Goal: Task Accomplishment & Management: Complete application form

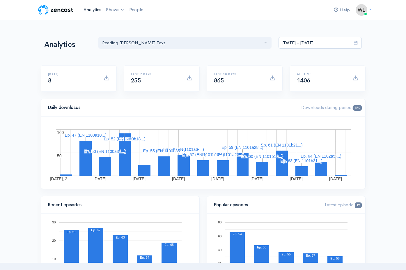
click at [89, 9] on link "Analytics" at bounding box center [92, 9] width 22 height 13
click at [119, 24] on link "Reading [PERSON_NAME] Text" at bounding box center [142, 24] width 77 height 10
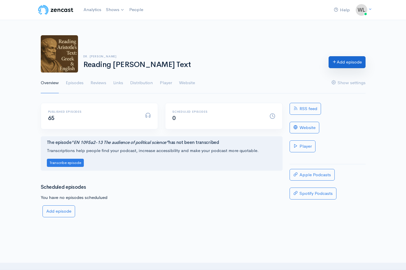
click at [346, 63] on link "Add episode" at bounding box center [346, 62] width 37 height 12
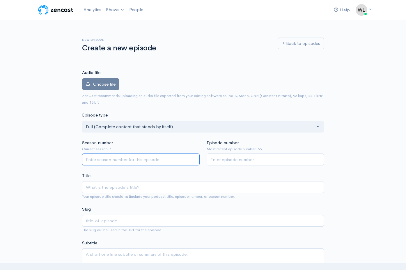
click at [161, 157] on input "Season number" at bounding box center [141, 159] width 118 height 12
type input "1"
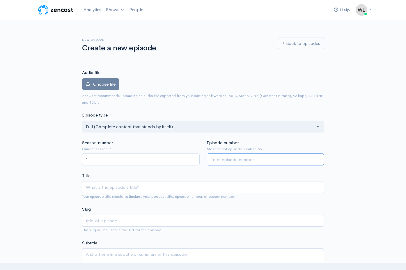
click at [235, 161] on input "Episode number" at bounding box center [266, 159] width 118 height 12
type input "66"
click at [106, 81] on span "Choose file" at bounding box center [104, 84] width 22 height 6
click at [0, 0] on input "Choose file" at bounding box center [0, 0] width 0 height 0
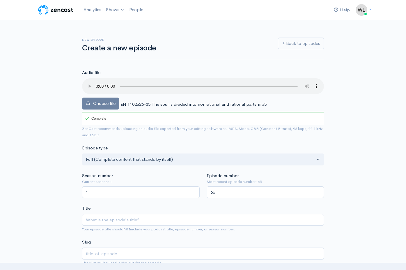
click at [148, 101] on span "EN 1102a26-33 The soul is divided into nonrational and rational parts.mp3" at bounding box center [193, 104] width 146 height 6
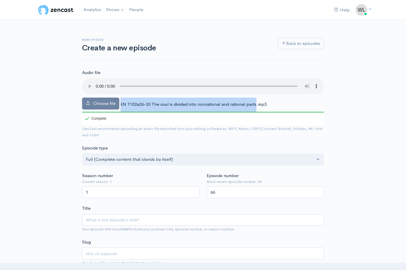
drag, startPoint x: 120, startPoint y: 97, endPoint x: 255, endPoint y: 95, distance: 135.0
click at [255, 101] on span "EN 1102a26-33 The soul is divided into nonrational and rational parts.mp3" at bounding box center [193, 104] width 146 height 6
copy div "EN 1102a26-33 The soul is divided into nonrational and rational parts"
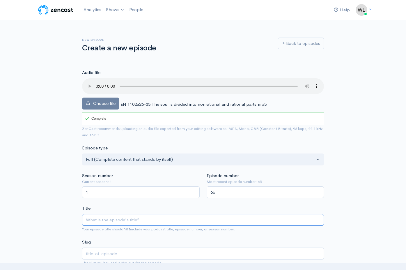
click at [128, 214] on input "Title" at bounding box center [203, 220] width 242 height 12
paste input "EN 1102a26-33 The soul is divided into nonrational and rational parts"
type input "EN 1102a26-33 The soul is divided into nonrational and rational parts"
type input "en-1102a26-33-the-soul-is-divided-into-nonrational-and-rational-parts"
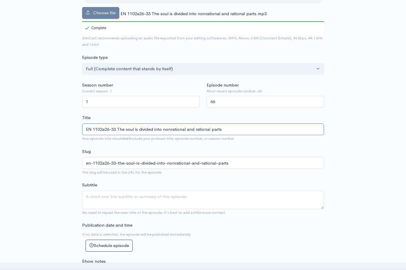
scroll to position [90, 0]
type input "EN 1102a26-33 The soul is divided into nonrational and rational parts"
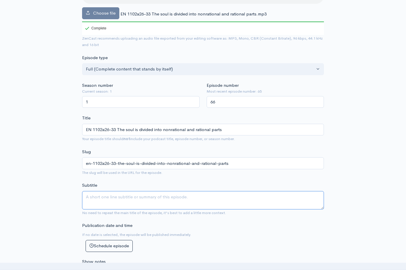
click at [121, 193] on textarea "Subtitle" at bounding box center [203, 200] width 242 height 18
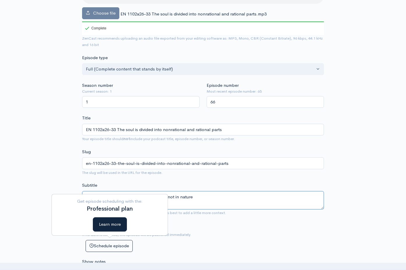
type textarea "But the division might be in definition but not in nature"
click at [212, 229] on div "Publication date and time If no date is selected, the episode will be published…" at bounding box center [203, 237] width 249 height 30
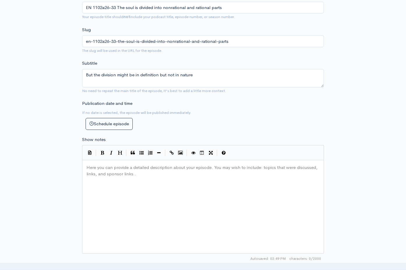
scroll to position [227, 0]
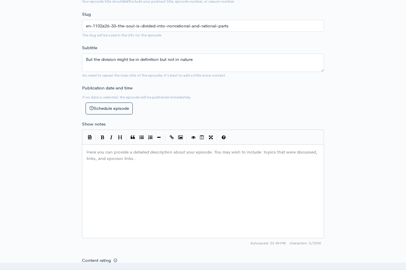
click at [152, 174] on div "Here you can provide a detailed description about your episode. You may wish to…" at bounding box center [210, 198] width 250 height 102
click at [134, 182] on div "Here you can provide a detailed description about your episode. You may wish to…" at bounding box center [210, 198] width 250 height 102
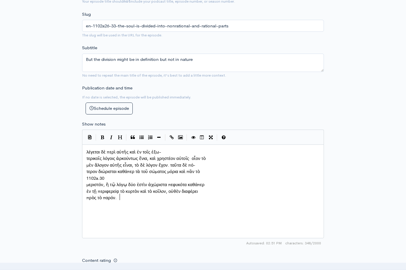
click at [87, 155] on span "τερικοῖς λόγοις ἀρκούντως ἔνια, καὶ χρηστέον αὐτοῖς· οἷον τὸ" at bounding box center [145, 158] width 119 height 6
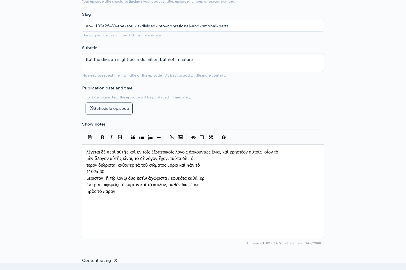
click at [87, 162] on span "τερον διώρισται καθάπερ τὰ τοῦ σώματος μόρια καὶ πᾶν τὸ" at bounding box center [142, 165] width 113 height 6
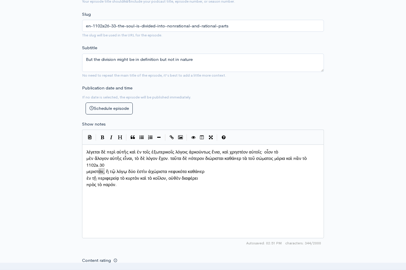
type textarea "1102a.30"
drag, startPoint x: 106, startPoint y: 168, endPoint x: 83, endPoint y: 168, distance: 23.3
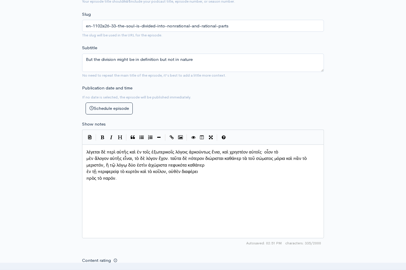
click at [85, 168] on div "x λέγεται δὲ περὶ αὐτῆς καὶ ἐν τοῖς ἐξωτερικοῖς λόγοις ἀρκούντως ἔνια, καὶ χρησ…" at bounding box center [203, 191] width 242 height 94
click at [86, 168] on pre "μεριστόν, ἢ τῷ λόγῳ δύο ἐστὶν ἀχώριστα πεφυκότα καθάπερ" at bounding box center [202, 165] width 235 height 7
click at [87, 170] on span "ἐν τῇ περιφερείᾳ τὸ κυρτὸν καὶ τὸ κοῖλον, οὐθὲν διαφέρει" at bounding box center [141, 171] width 111 height 6
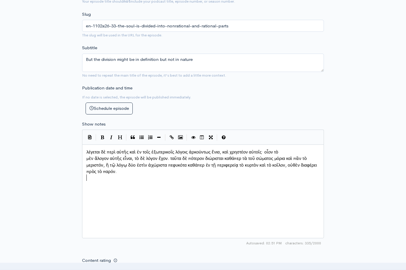
click at [86, 174] on span "πρὸς τὸ παρόν." at bounding box center [101, 171] width 30 height 6
click at [147, 197] on div "x λέγεται δὲ περὶ αὐτῆς καὶ ἐν τοῖς ἐξωτερικοῖς λόγοις ἀρκούντως ἔνια, καὶ χρησ…" at bounding box center [210, 198] width 250 height 102
click at [87, 156] on span "μὲν ἄλογον αὐτῆς εἶναι, τὸ δὲ λόγον ἔχον. ταῦτα δὲ πότερον διώρισται καθάπερ τὰ…" at bounding box center [202, 164] width 232 height 19
click at [156, 177] on div "x λέγεται δὲ περὶ αὐτῆς καὶ ἐν τοῖς ἐξωτερικοῖς λόγοις ἀρκούντως ἔνια, καὶ χρησ…" at bounding box center [210, 198] width 250 height 102
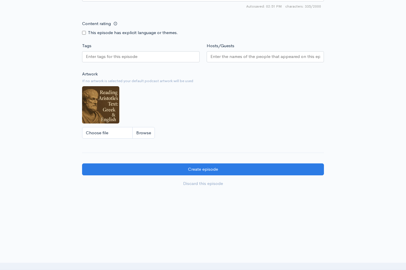
scroll to position [464, 0]
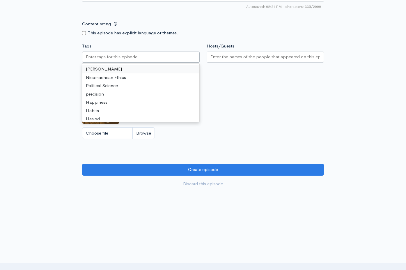
click at [120, 59] on div at bounding box center [141, 56] width 118 height 11
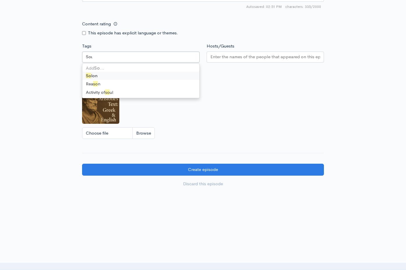
scroll to position [0, 0]
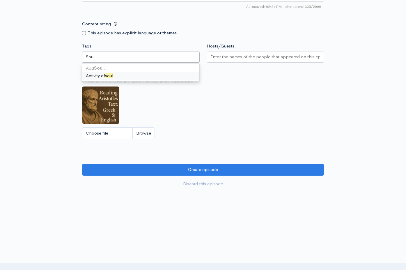
type input "Soul"
type input "S"
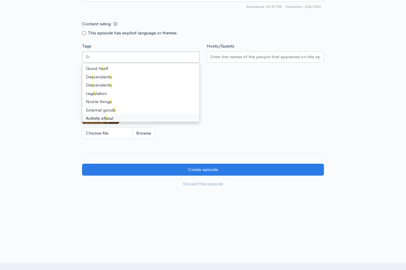
scroll to position [158, 0]
type input "V"
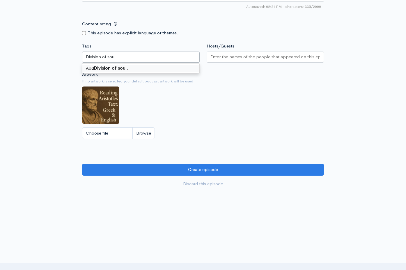
type input "Division of soul"
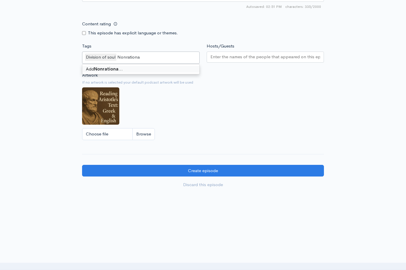
type input "Nonrational"
type input "Rational"
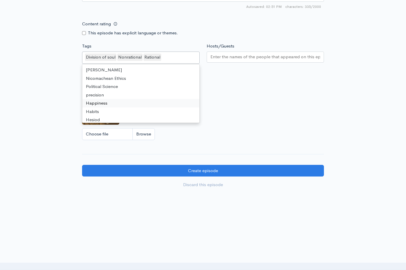
click at [237, 107] on div "Artwork If no artwork is selected your default podcast artwork will be used Cho…" at bounding box center [203, 108] width 242 height 72
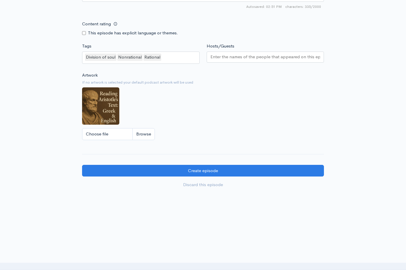
click at [238, 57] on input "Hosts/Guests" at bounding box center [265, 57] width 110 height 7
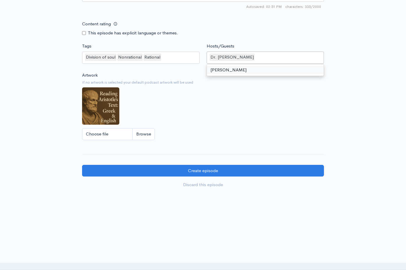
click at [239, 102] on div "Artwork If no artwork is selected your default podcast artwork will be used Cho…" at bounding box center [203, 108] width 242 height 72
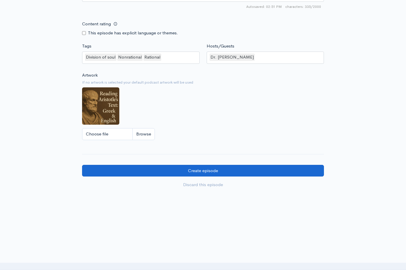
click at [216, 168] on input "Create episode" at bounding box center [203, 171] width 242 height 12
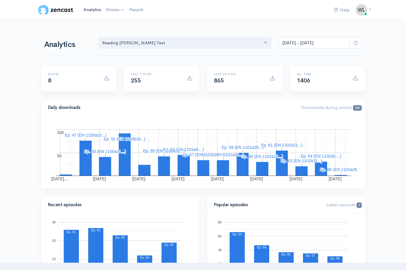
click at [90, 8] on link "Analytics" at bounding box center [92, 9] width 22 height 13
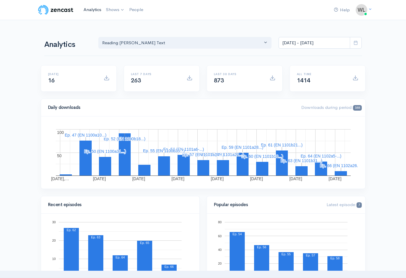
click at [92, 9] on link "Analytics" at bounding box center [92, 9] width 22 height 13
click at [93, 10] on link "Analytics" at bounding box center [92, 9] width 22 height 13
click at [90, 11] on link "Analytics" at bounding box center [92, 9] width 22 height 13
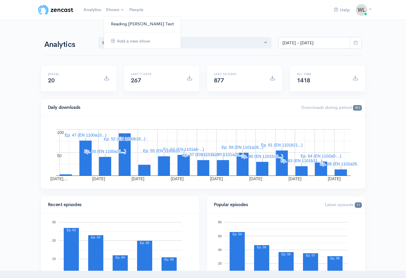
click at [123, 23] on link "Reading [PERSON_NAME] Text" at bounding box center [142, 24] width 77 height 10
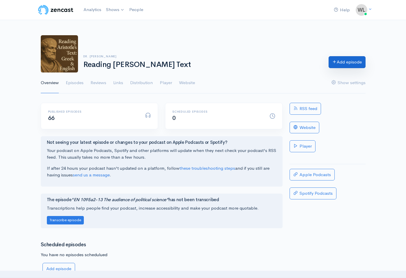
click at [346, 65] on link "Add episode" at bounding box center [346, 62] width 37 height 12
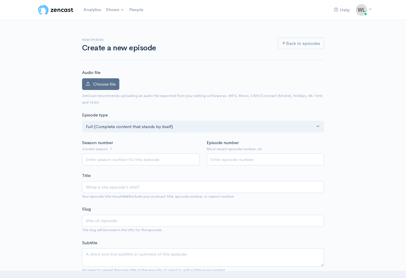
click at [107, 81] on span "Choose file" at bounding box center [104, 84] width 22 height 6
click at [0, 0] on input "Choose file" at bounding box center [0, 0] width 0 height 0
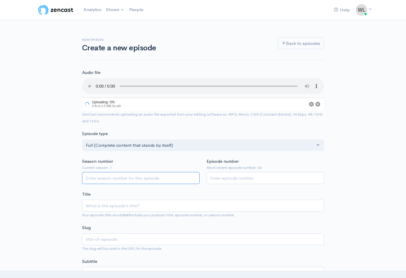
click at [136, 172] on input "Season number" at bounding box center [141, 178] width 118 height 12
type input "1"
click at [240, 172] on input "Episode number" at bounding box center [266, 178] width 118 height 12
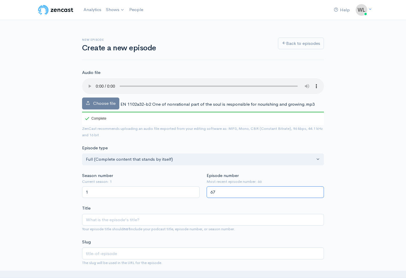
type input "67"
click at [136, 101] on span "EN 1102a32-b2 One of nonrational part of the soul is responsible for nourishing…" at bounding box center [217, 104] width 194 height 6
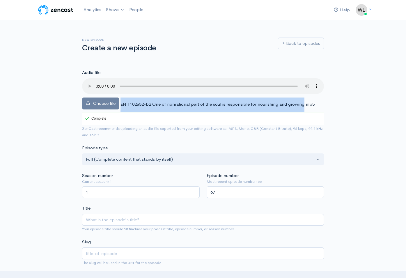
drag, startPoint x: 120, startPoint y: 96, endPoint x: 301, endPoint y: 96, distance: 181.2
click at [301, 101] on span "EN 1102a32-b2 One of nonrational part of the soul is responsible for nourishing…" at bounding box center [217, 104] width 194 height 6
copy div "EN 1102a32-b2 One of nonrational part of the soul is responsible for nourishing…"
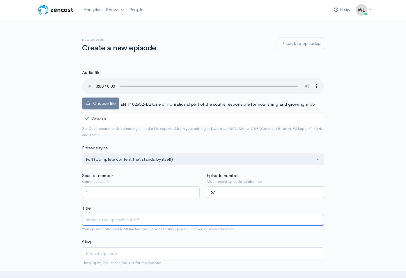
click at [134, 214] on input "Title" at bounding box center [203, 220] width 242 height 12
paste input "EN 1102a32-b2 One of nonrational part of the soul is responsible for nourishing…"
type input "EN 1102a32-b2 One of nonrational part of the soul is responsible for nourishing…"
type input "en-1102a32-b2-one-of-nonrational-part-of-the-soul-is-responsible-for-nourishing…"
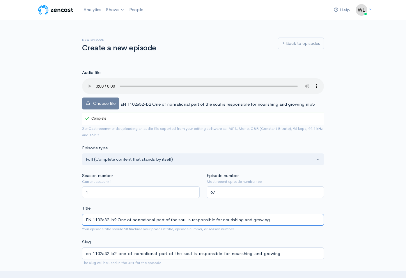
click at [132, 214] on input "EN 1102a32-b2 One of nonrational part of the soul is responsible for nourishing…" at bounding box center [203, 220] width 242 height 12
type input "EN 1102a32-b2 One of tnonrational part of the soul is responsible for nourishin…"
type input "en-1102a32-b2-one-of-tnonrational-part-of-the-soul-is-responsible-for-nourishin…"
type input "EN 1102a32-b2 One of thenonrational part of the soul is responsible for nourish…"
type input "en-1102a32-b2-one-of-thenonrational-part-of-the-soul-is-responsible-for-nourish…"
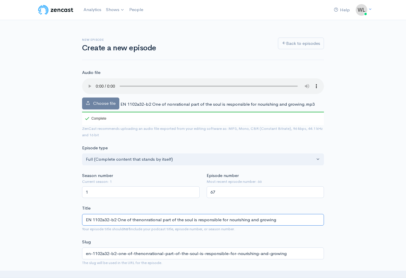
type input "EN 1102a32-b2 One of the nonrational part of the soul is responsible for nouris…"
type input "en-1102a32-b2-one-of-the-nonrational-part-of-the-soul-is-responsible-for-nouris…"
drag, startPoint x: 186, startPoint y: 211, endPoint x: 163, endPoint y: 214, distance: 23.2
click at [179, 214] on input "EN 1102a32-b2 One of the nonrational part of the soul is responsible for nouris…" at bounding box center [203, 220] width 242 height 12
click at [147, 214] on input "EN 1102a32-b2 One of the nonrational part of the soul is responsible for nouris…" at bounding box center [203, 220] width 242 height 12
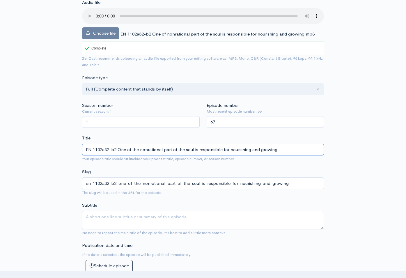
scroll to position [86, 0]
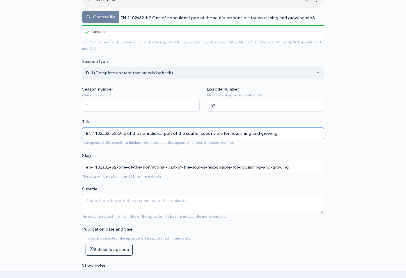
type input "EN 1102a32-b2 One of the nonrational part of the soul is responsible for nouris…"
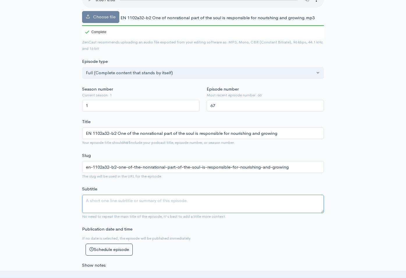
click at [131, 196] on textarea "Subtitle" at bounding box center [203, 204] width 242 height 18
type textarea "It is shared by all living beings"
click at [213, 236] on div "Publication date and time If no date is selected, the episode will be published…" at bounding box center [203, 241] width 249 height 30
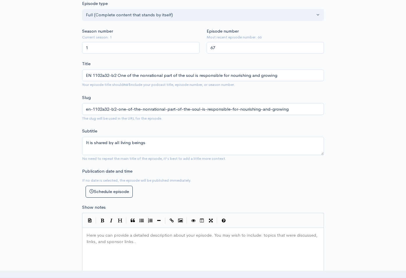
scroll to position [171, 0]
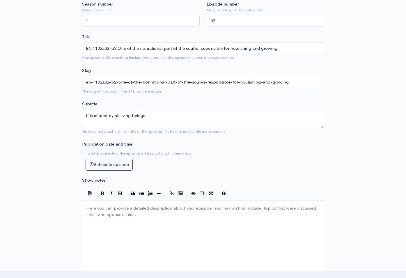
click at [147, 212] on div "Here you can provide a detailed description about your episode. You may wish to…" at bounding box center [210, 255] width 250 height 102
click at [116, 220] on div "Here you can provide a detailed description about your episode. You may wish to…" at bounding box center [210, 255] width 250 height 102
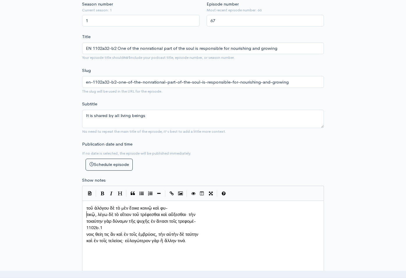
click at [86, 211] on pre "τικῷ, λέγω δὲ τὸ αἴτιον τοῦ τρέφεσθαι καὶ αὔξεσθαι· τὴν" at bounding box center [202, 214] width 235 height 7
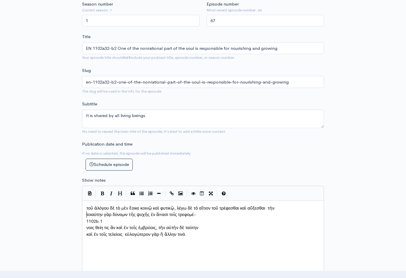
click at [86, 211] on pre "τοιαύτην γὰρ δύναμιν τῆς ψυχῆς ἐν ἅπασι τοῖς τρεφομέ-" at bounding box center [202, 214] width 235 height 7
type textarea "1102b.1"
drag, startPoint x: 106, startPoint y: 219, endPoint x: 75, endPoint y: 217, distance: 31.2
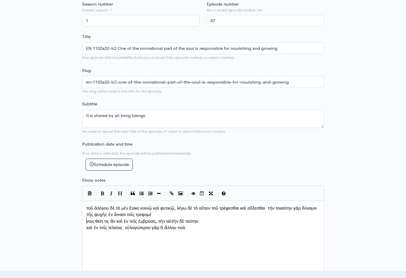
click at [87, 219] on span "νοις θείη τις ἂν καὶ ἐν τοῖς ἐμβρύοις, τὴν αὐτὴν δὲ ταύτην" at bounding box center [142, 221] width 112 height 6
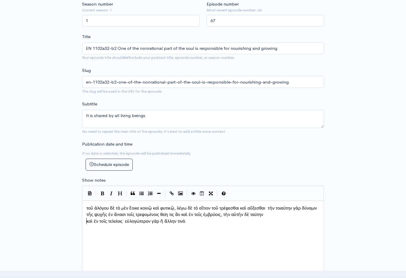
click at [86, 220] on pre "καὶ ἐν τοῖς τελείοις· εὐλογώτερον γὰρ ἢ ἄλλην τινά." at bounding box center [202, 221] width 235 height 7
click at [142, 243] on div "x τοῦ ἀλόγου δὲ τὸ μὲν ἔοικε κοινῷ καὶ φυτικῷ, λέγω δὲ τὸ αἴτιον τοῦ τρέφεσθαι …" at bounding box center [210, 255] width 250 height 102
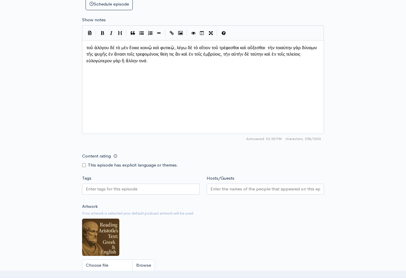
scroll to position [353, 0]
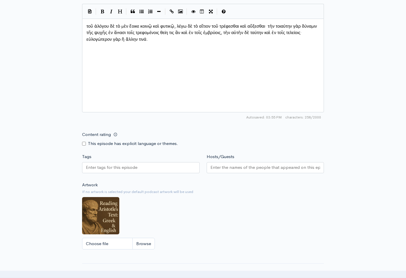
click at [99, 166] on input "Tags" at bounding box center [112, 167] width 52 height 7
type input "Nonrational part of the soul"
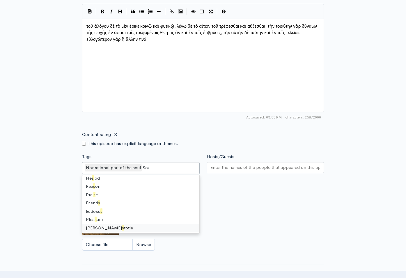
scroll to position [0, 0]
type input "Soul"
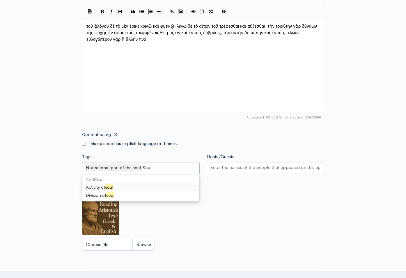
type input "Soul"
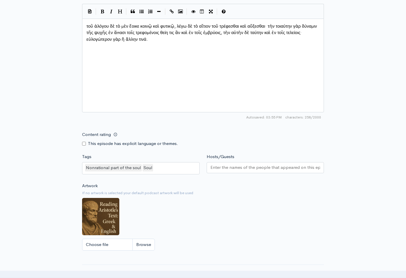
drag, startPoint x: 282, startPoint y: 213, endPoint x: 272, endPoint y: 209, distance: 11.6
click at [282, 213] on div "Artwork If no artwork is selected your default podcast artwork will be used Cho…" at bounding box center [203, 218] width 242 height 72
click at [237, 166] on input "Hosts/Guests" at bounding box center [265, 167] width 110 height 7
click at [234, 213] on div "Artwork If no artwork is selected your default podcast artwork will be used Cho…" at bounding box center [203, 218] width 242 height 72
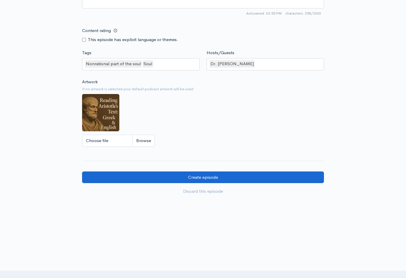
scroll to position [456, 0]
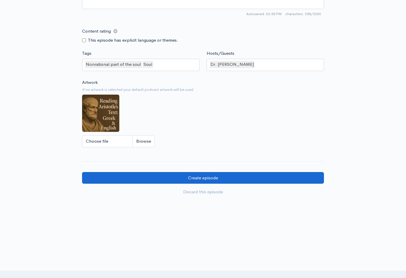
click at [174, 177] on input "Create episode" at bounding box center [203, 178] width 242 height 12
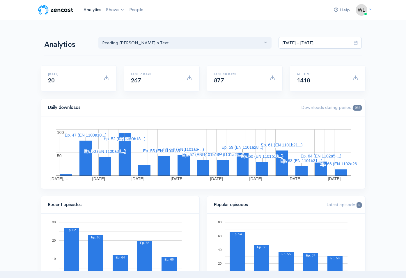
click at [93, 8] on link "Analytics" at bounding box center [92, 9] width 22 height 13
click at [120, 23] on link "Reading [PERSON_NAME] Text" at bounding box center [144, 24] width 80 height 10
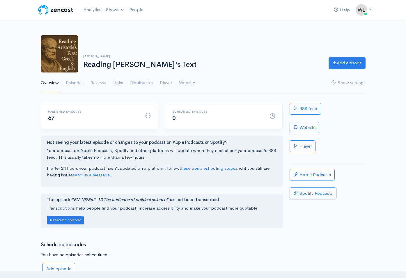
click at [21, 74] on div "Dr. Wenqi Li Reading Aristotle's Text Add episode Overview Episodes Reviews Lin…" at bounding box center [203, 60] width 406 height 65
click at [92, 11] on link "Analytics" at bounding box center [92, 9] width 22 height 13
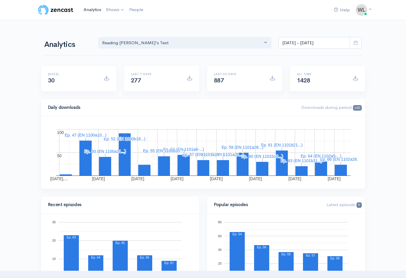
click at [89, 9] on link "Analytics" at bounding box center [92, 9] width 22 height 13
click at [95, 10] on link "Analytics" at bounding box center [92, 9] width 22 height 13
click at [302, 83] on span "1429" at bounding box center [303, 80] width 13 height 7
click at [86, 10] on link "Analytics" at bounding box center [92, 9] width 22 height 13
click at [354, 45] on icon at bounding box center [355, 42] width 4 height 4
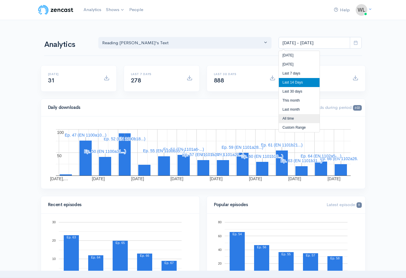
click at [295, 117] on li "All time" at bounding box center [299, 118] width 41 height 9
type input "Jun 14, 2025 - Aug 23, 2025"
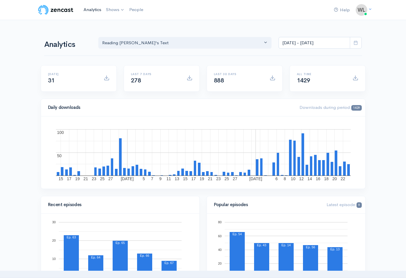
click at [90, 10] on link "Analytics" at bounding box center [92, 9] width 22 height 13
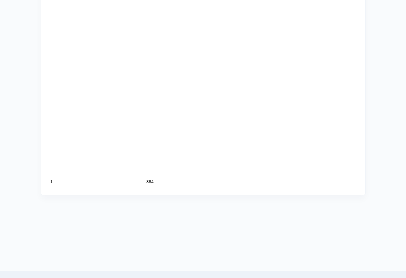
scroll to position [606, 0]
